Goal: Task Accomplishment & Management: Manage account settings

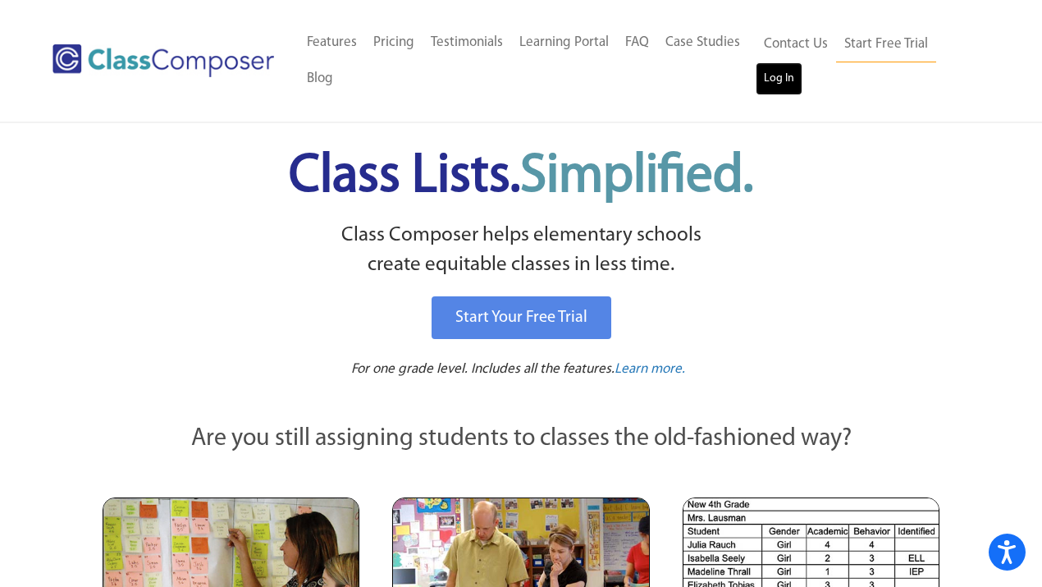
click at [780, 73] on link "Log In" at bounding box center [779, 78] width 47 height 33
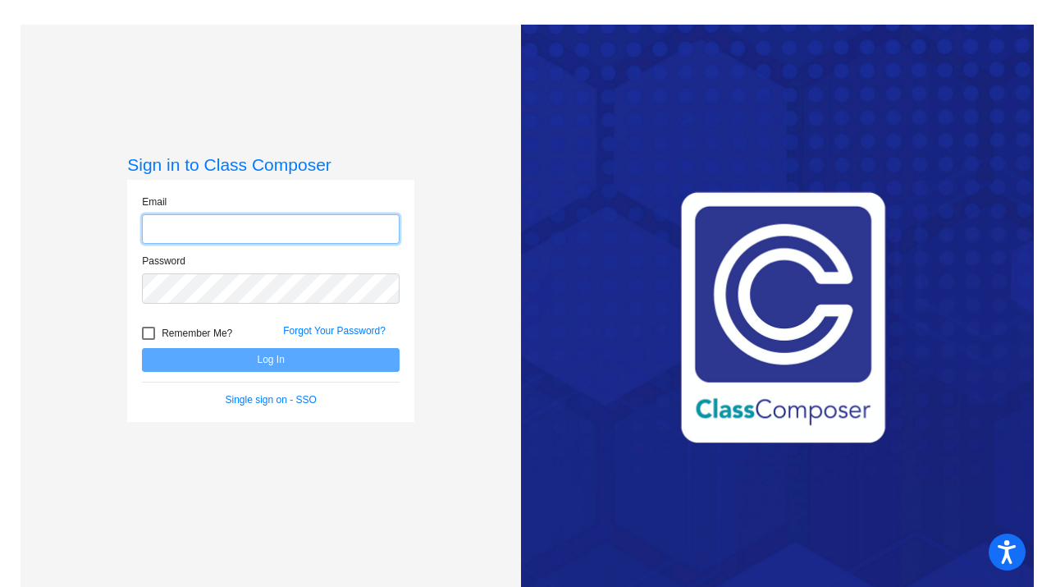
type input "[EMAIL_ADDRESS][DOMAIN_NAME]"
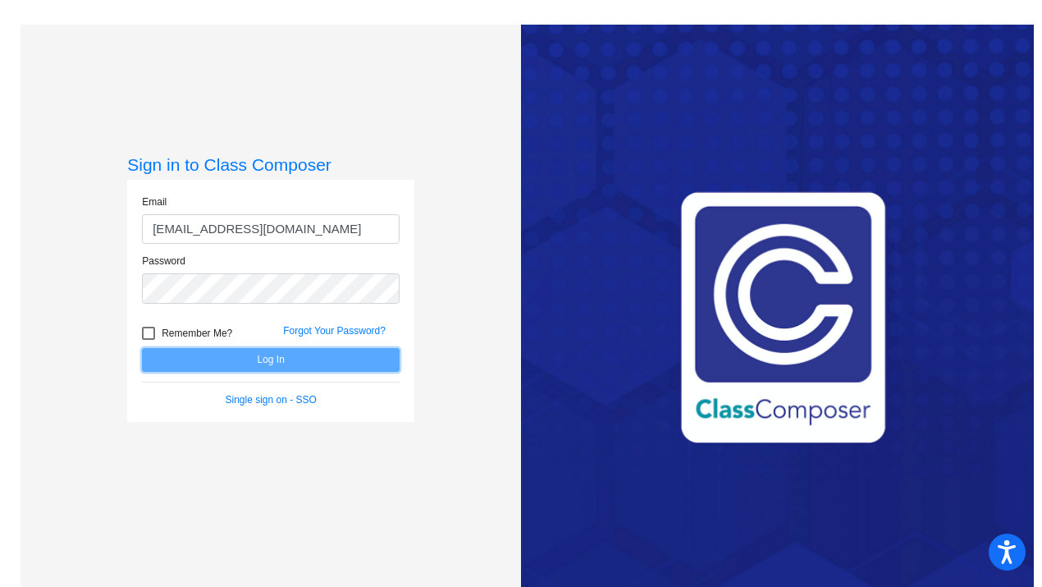
click at [226, 354] on button "Log In" at bounding box center [271, 360] width 258 height 24
